Goal: Navigation & Orientation: Find specific page/section

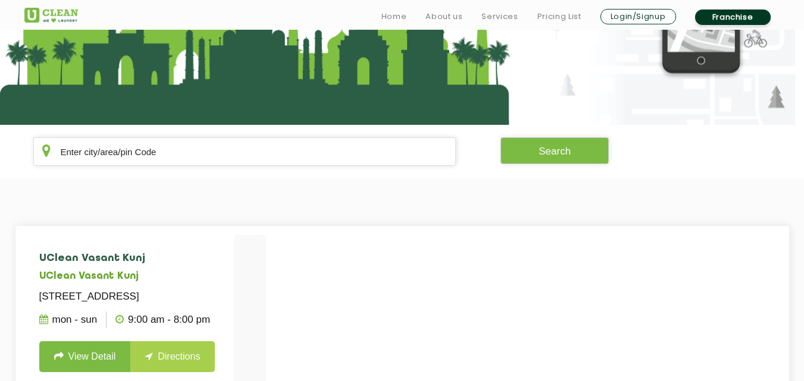
scroll to position [155, 0]
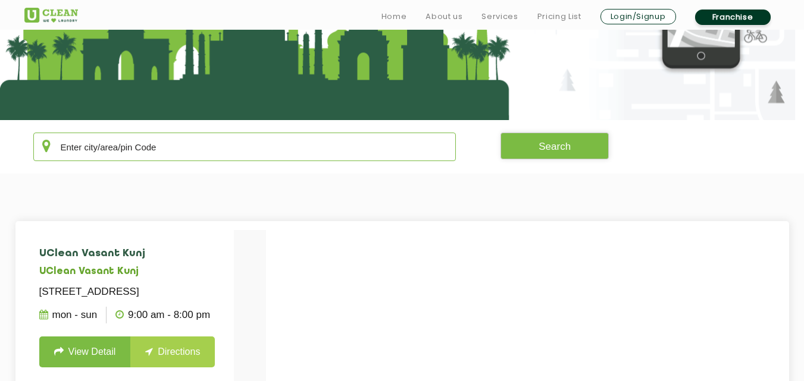
click at [156, 160] on input "text" at bounding box center [244, 147] width 423 height 29
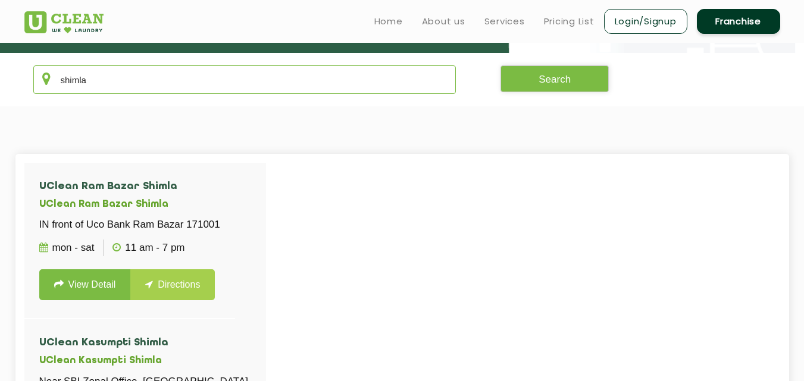
scroll to position [214, 0]
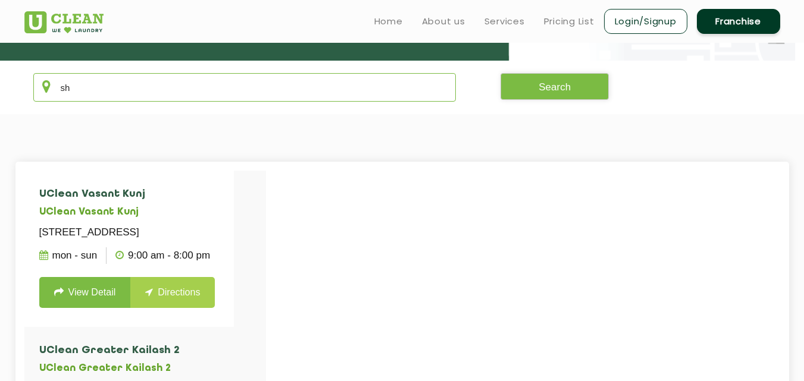
type input "s"
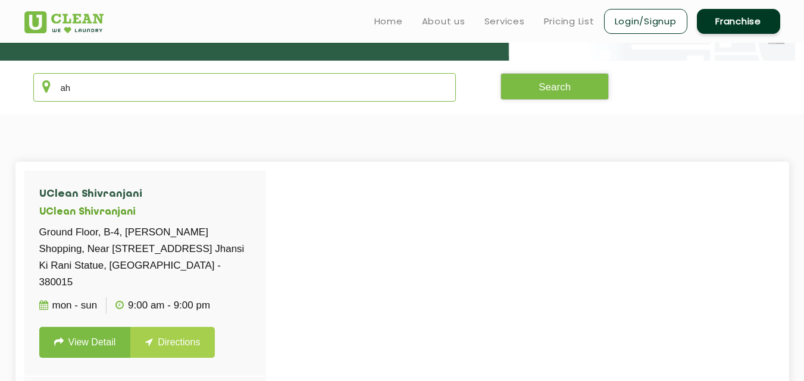
type input "a"
type input "A"
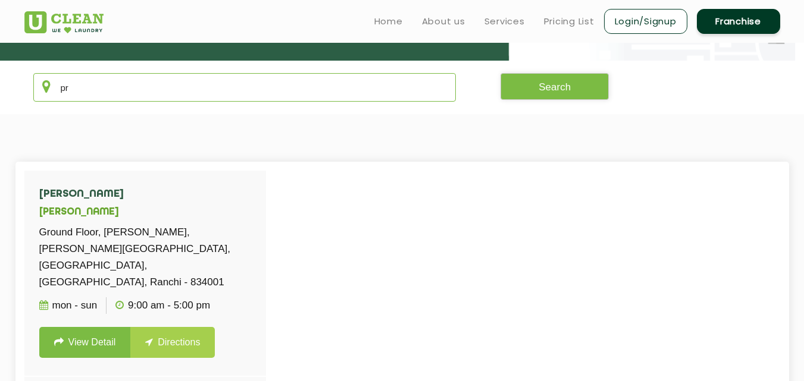
type input "p"
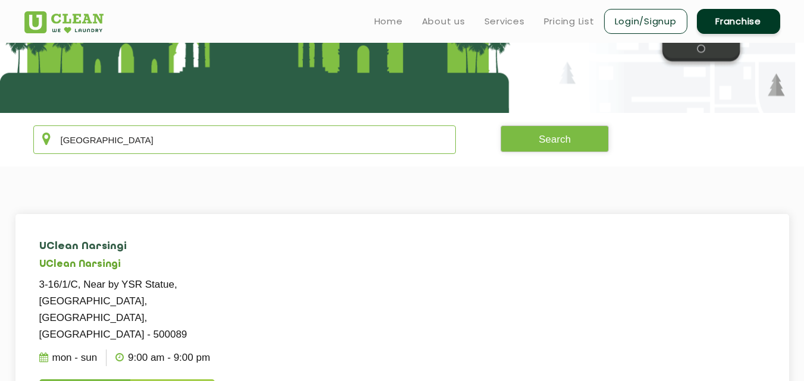
scroll to position [131, 0]
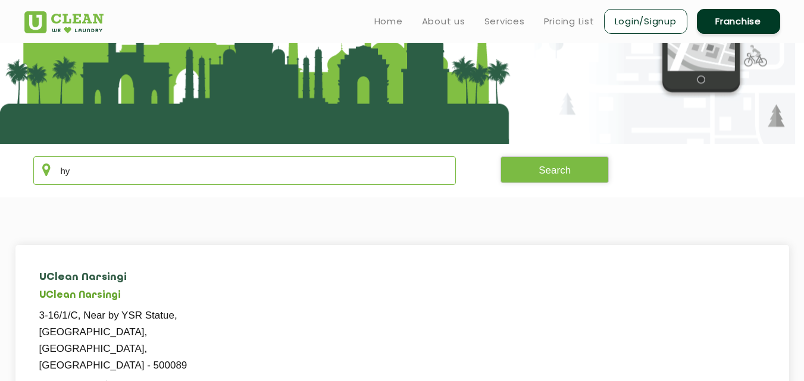
type input "h"
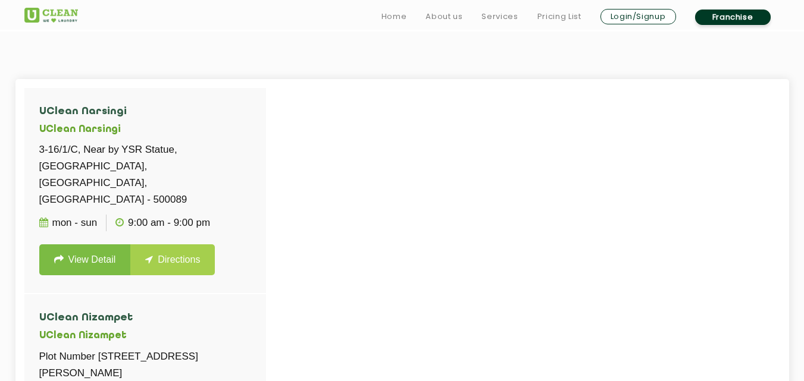
scroll to position [298, 0]
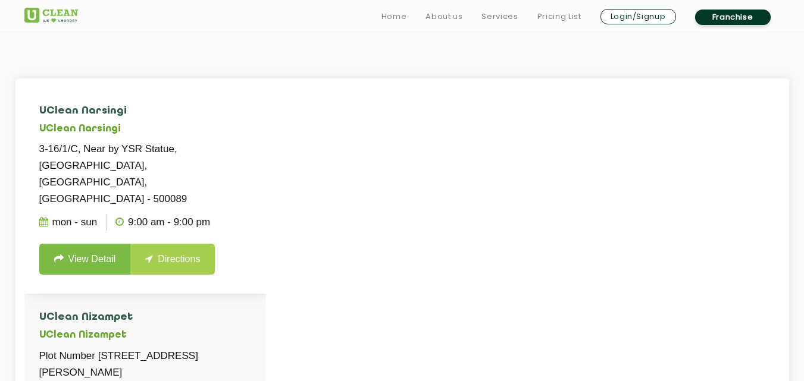
click at [243, 208] on li "UClean Narsingi UClean Narsingi 3-16/1/C, Near by YSR Statue, [GEOGRAPHIC_DATA]…" at bounding box center [145, 190] width 242 height 207
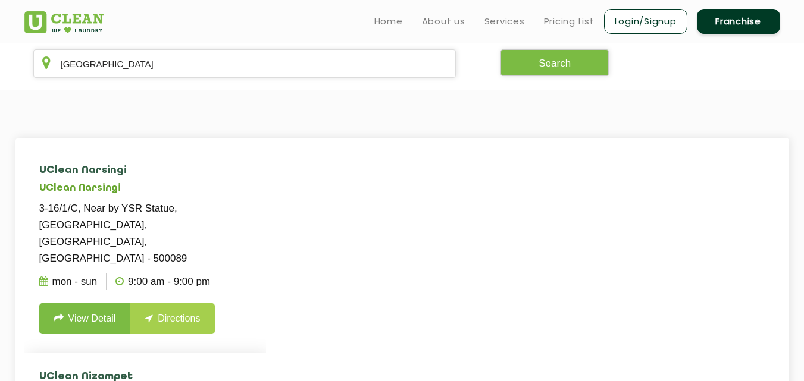
scroll to position [195, 0]
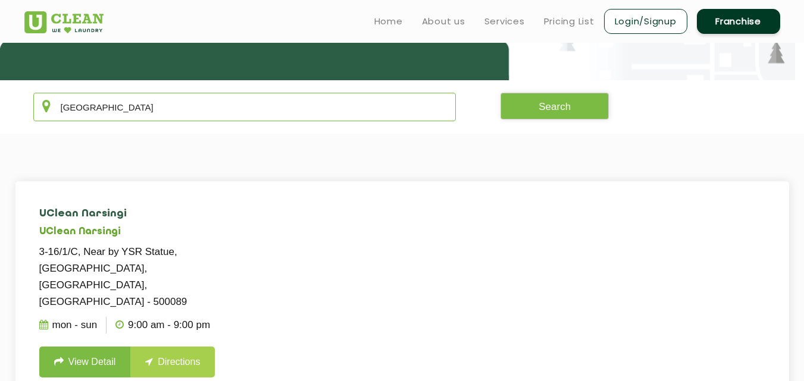
click at [208, 107] on input "[GEOGRAPHIC_DATA]" at bounding box center [244, 107] width 423 height 29
type input "h"
